Goal: Task Accomplishment & Management: Manage account settings

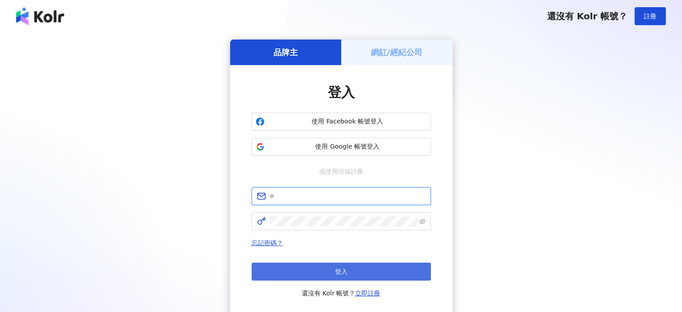
type input "**********"
click at [348, 273] on button "登入" at bounding box center [341, 271] width 179 height 18
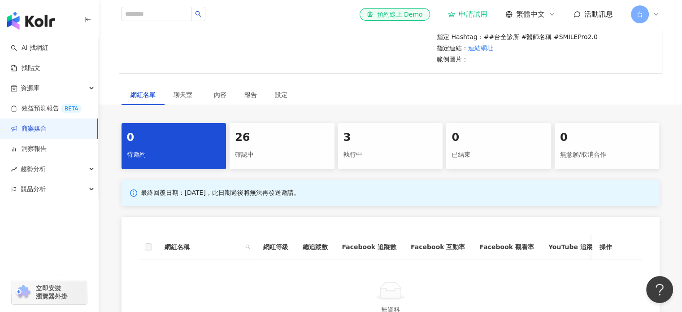
scroll to position [269, 0]
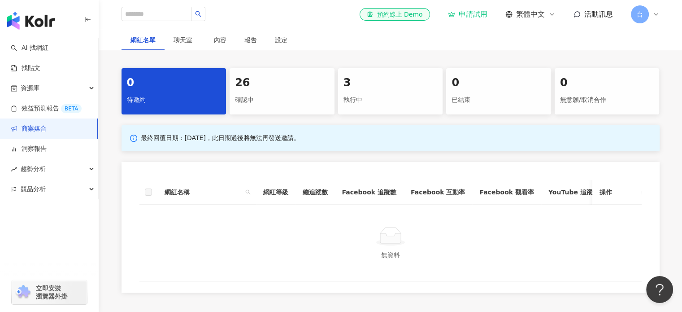
click at [294, 108] on div "確認中" at bounding box center [282, 99] width 94 height 15
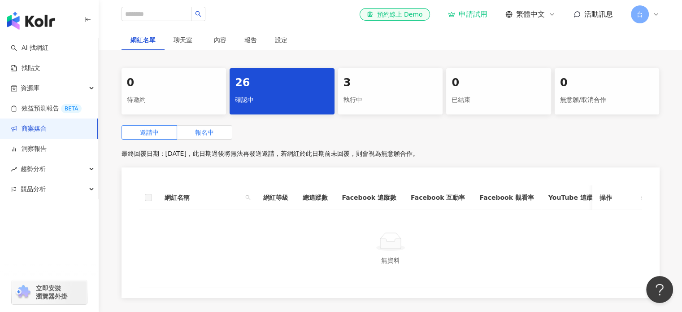
click at [206, 136] on span "報名中" at bounding box center [204, 132] width 19 height 7
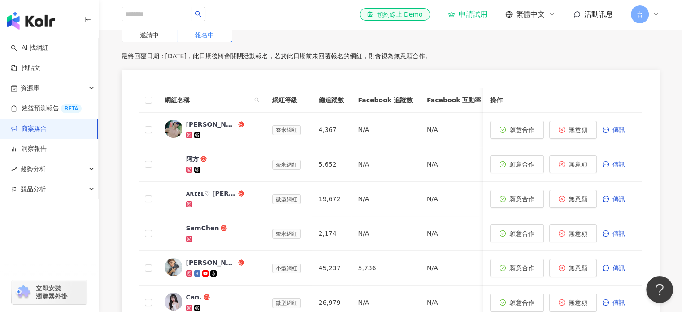
scroll to position [314, 0]
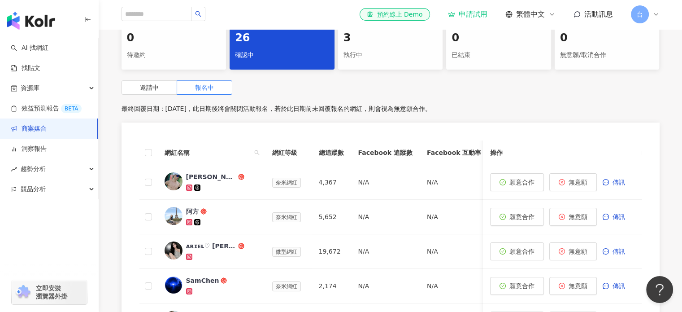
click at [370, 63] on div "執行中" at bounding box center [390, 55] width 94 height 15
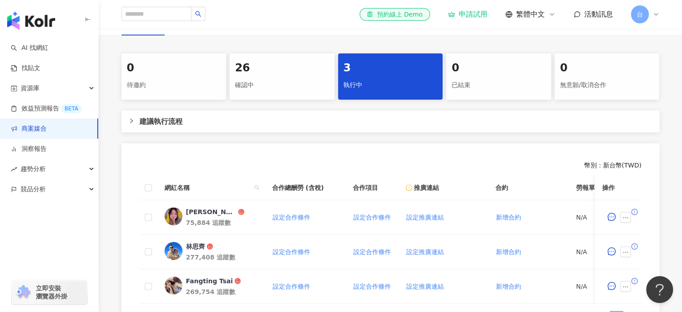
scroll to position [224, 0]
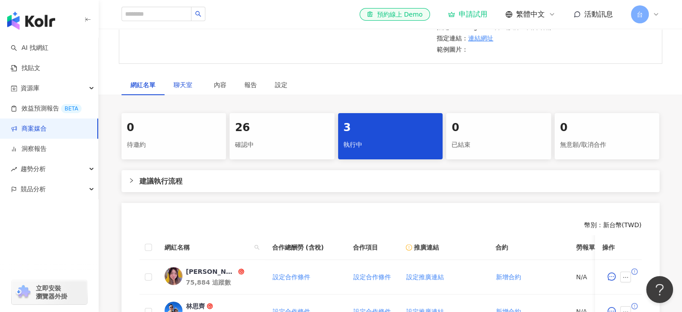
click at [185, 88] on span "聊天室" at bounding box center [184, 85] width 22 height 6
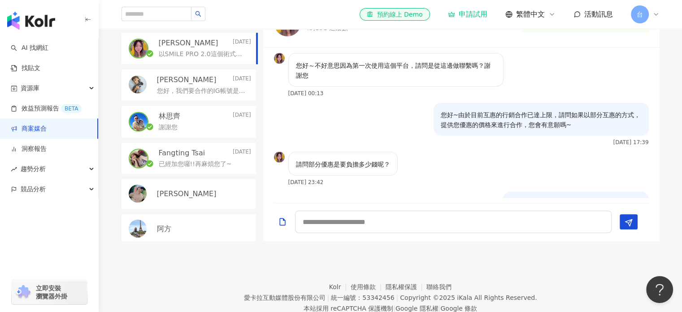
click at [196, 95] on div "您好，我們要合作的IG帳號是[URL][DOMAIN_NAME] 希望能得到回覆~" at bounding box center [204, 90] width 94 height 11
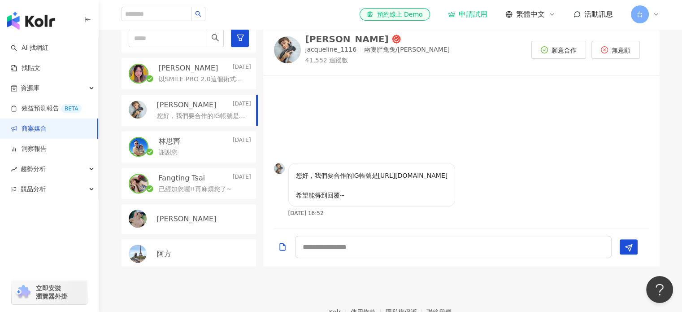
scroll to position [314, 0]
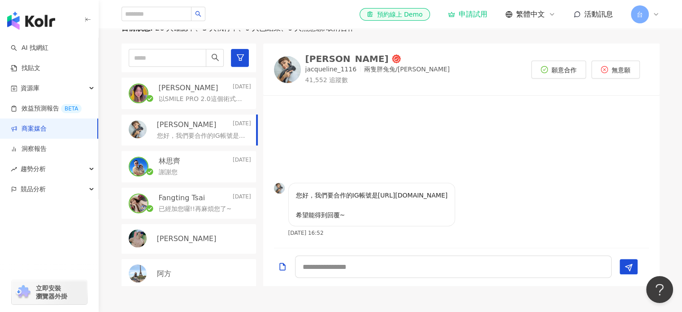
click at [675, 132] on div "目前狀態 : 26 人確認中、3 人執行中、0 人已結束、0 人無意願/取消合作 [PERSON_NAME] [DATE] 以SMILE PRO 2.0這個術…" at bounding box center [391, 154] width 574 height 262
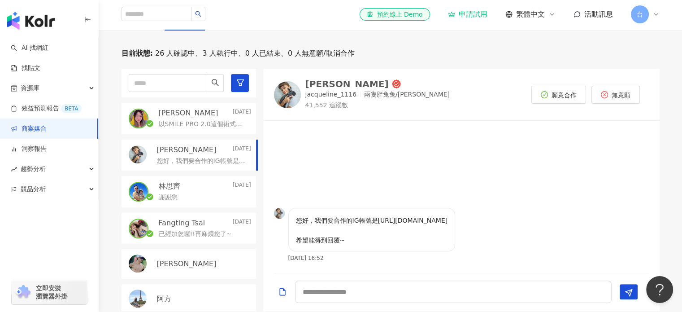
scroll to position [224, 0]
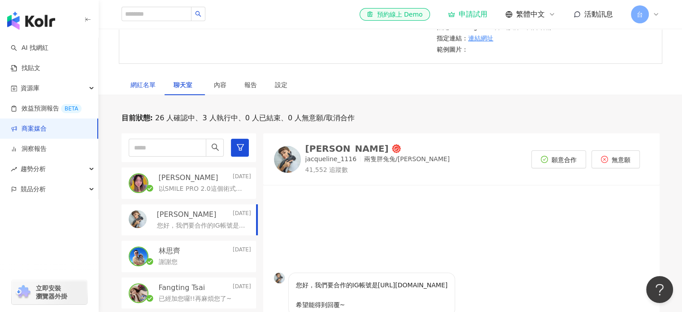
click at [139, 90] on div "網紅名單" at bounding box center [142, 85] width 25 height 10
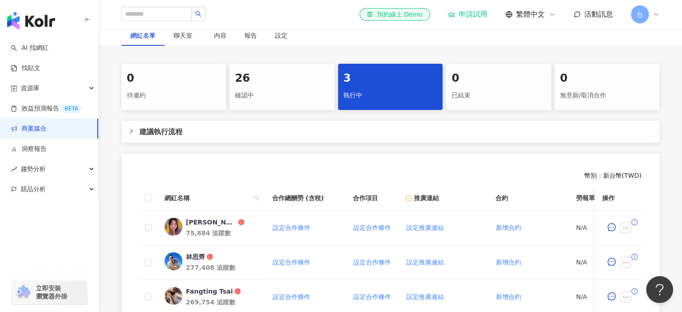
scroll to position [269, 0]
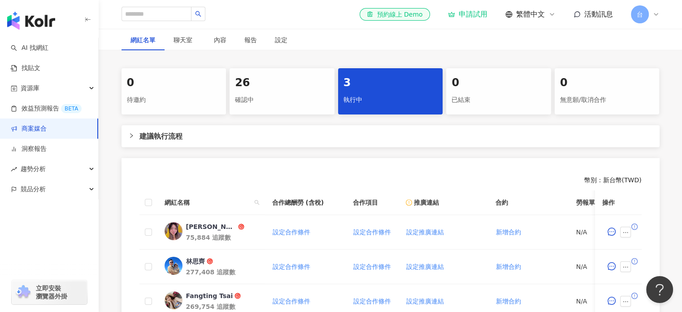
click at [253, 108] on div "確認中" at bounding box center [282, 99] width 94 height 15
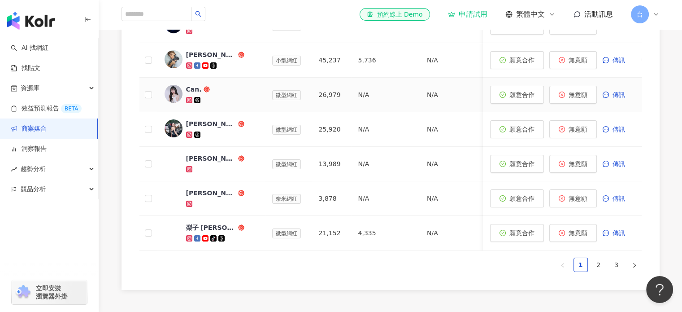
scroll to position [628, 0]
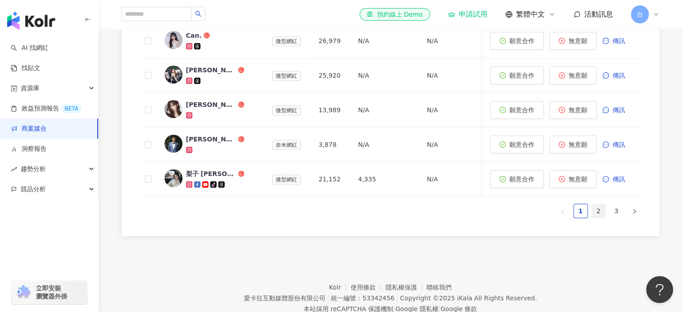
click at [601, 217] on link "2" at bounding box center [598, 210] width 13 height 13
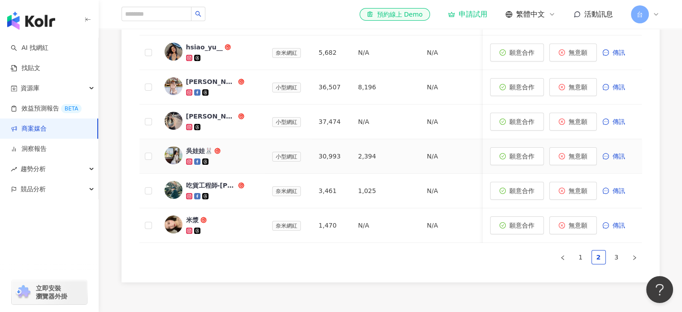
scroll to position [583, 0]
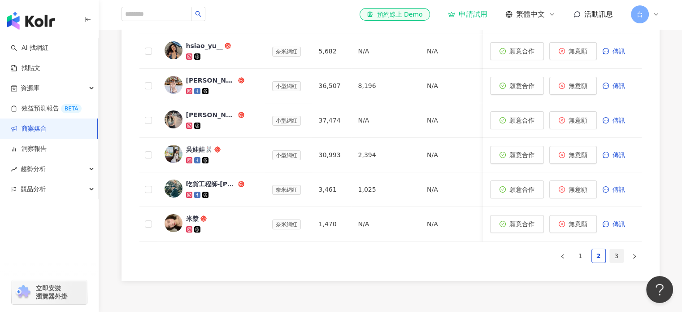
click at [615, 262] on link "3" at bounding box center [616, 255] width 13 height 13
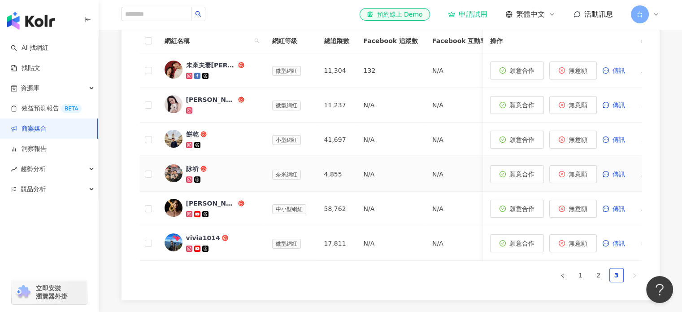
scroll to position [410, 0]
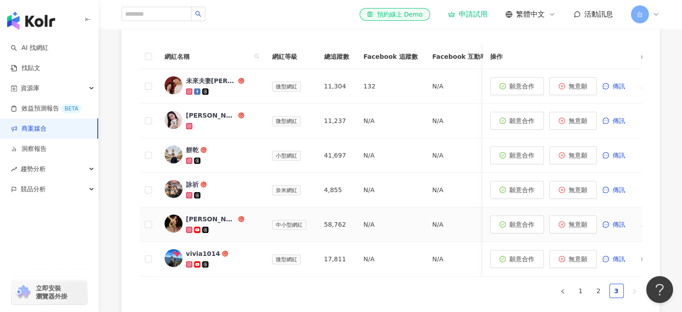
click at [206, 223] on div "[PERSON_NAME]" at bounding box center [211, 218] width 50 height 9
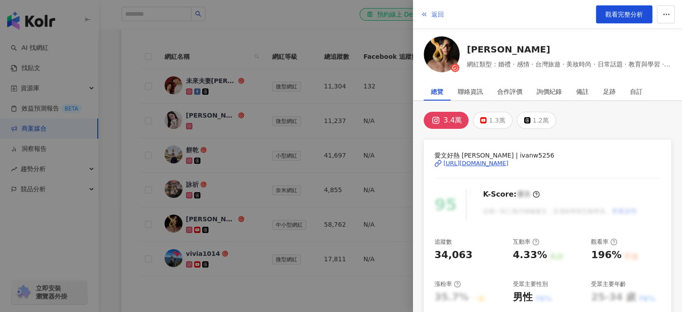
click at [432, 12] on span "返回" at bounding box center [437, 14] width 13 height 7
